Goal: Find specific page/section: Find specific page/section

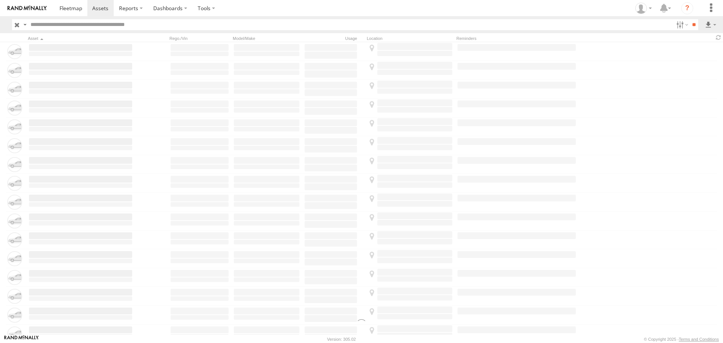
click at [0, 0] on label "×" at bounding box center [0, 0] width 0 height 0
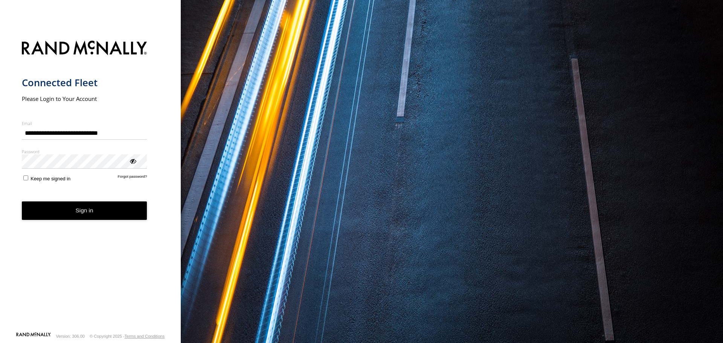
drag, startPoint x: 0, startPoint y: 0, endPoint x: 113, endPoint y: 210, distance: 238.2
click at [113, 210] on button "Sign in" at bounding box center [84, 211] width 125 height 18
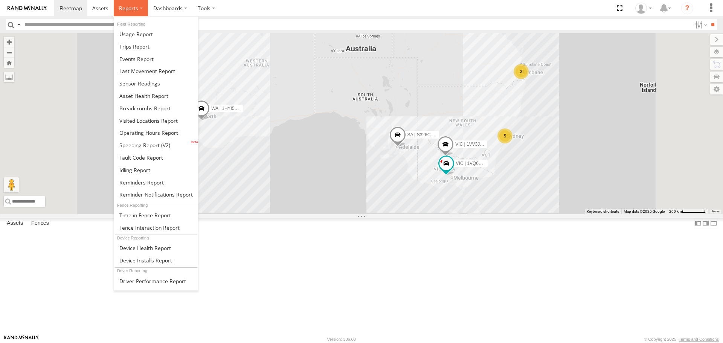
click at [114, 6] on label at bounding box center [131, 8] width 34 height 16
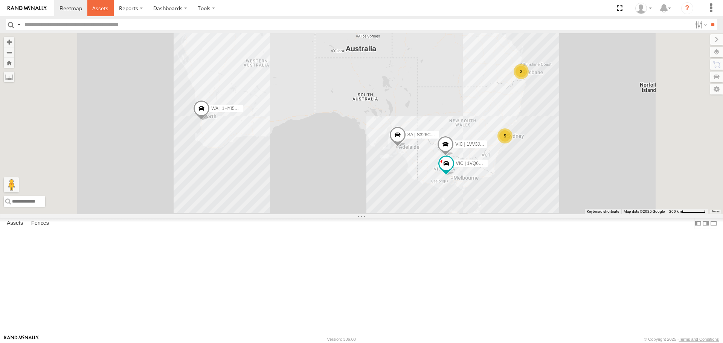
click at [109, 8] on link at bounding box center [100, 8] width 27 height 16
